Goal: Information Seeking & Learning: Learn about a topic

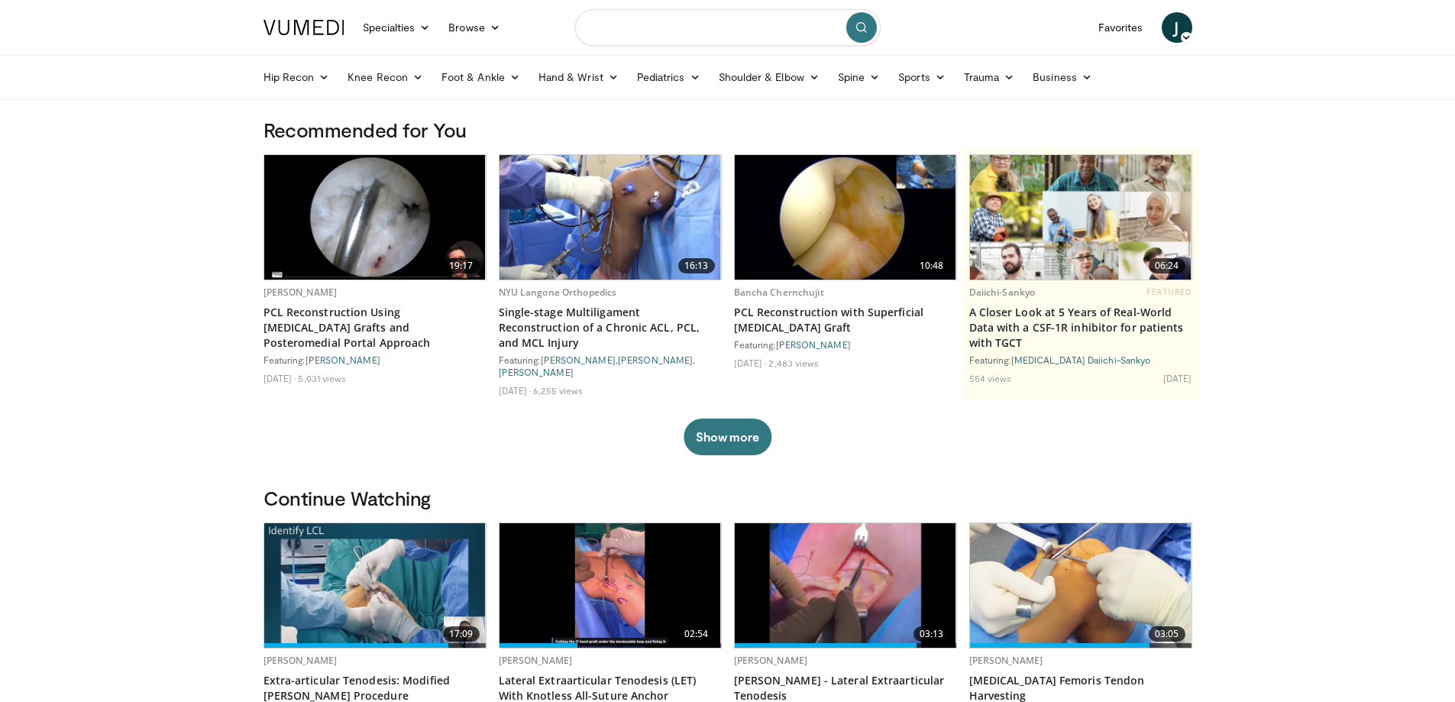
click at [635, 25] on input "Search topics, interventions" at bounding box center [728, 27] width 306 height 37
type input "**********"
click at [857, 31] on icon "submit" at bounding box center [861, 27] width 12 height 12
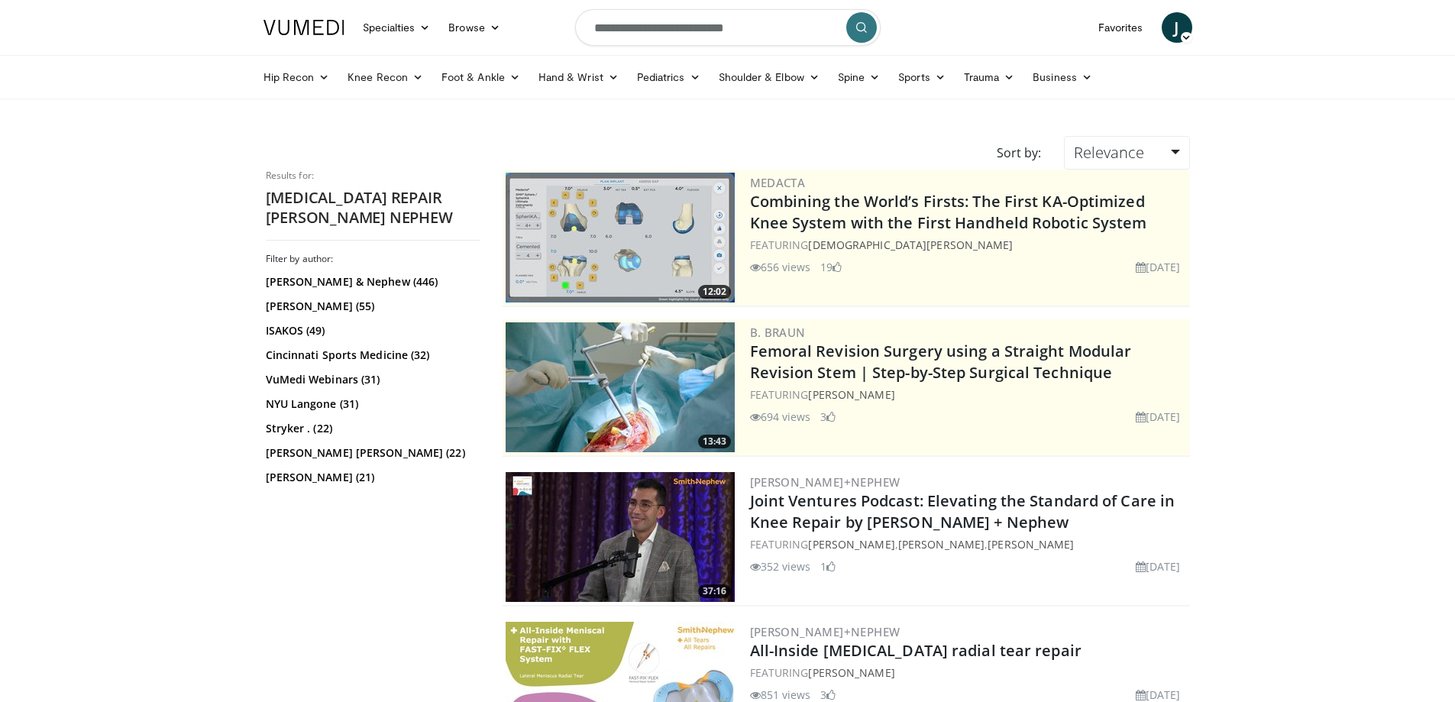
scroll to position [229, 0]
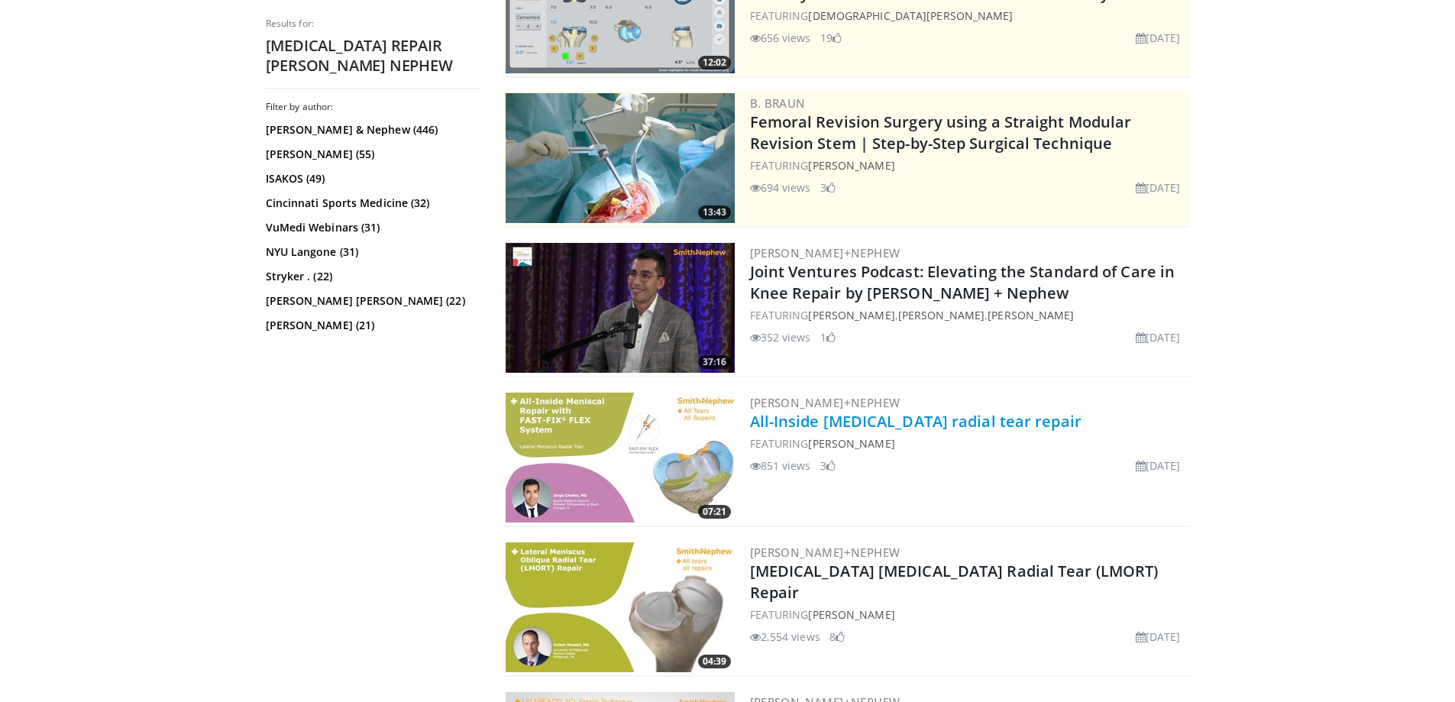
click at [841, 425] on link "All-Inside [MEDICAL_DATA] radial tear repair" at bounding box center [915, 421] width 331 height 21
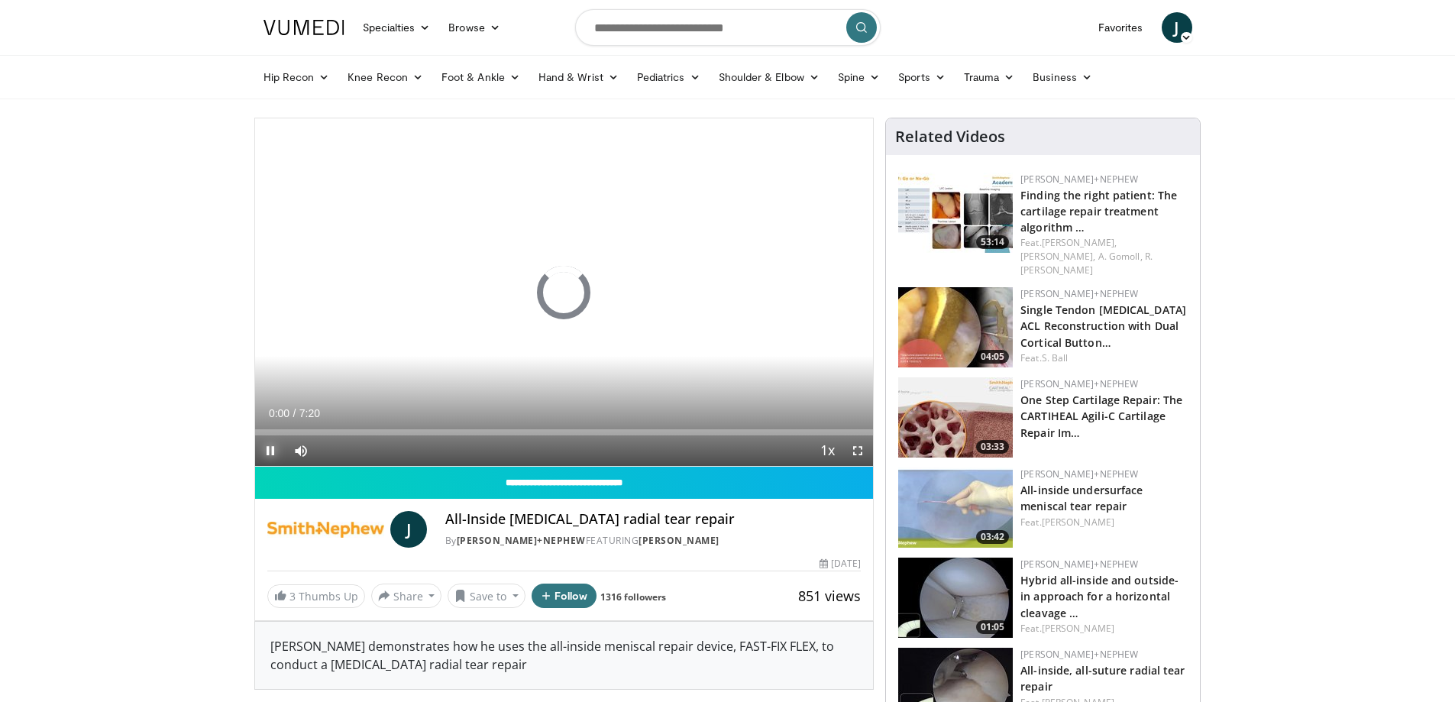
click at [268, 450] on span "Video Player" at bounding box center [270, 450] width 31 height 31
